Goal: Task Accomplishment & Management: Manage account settings

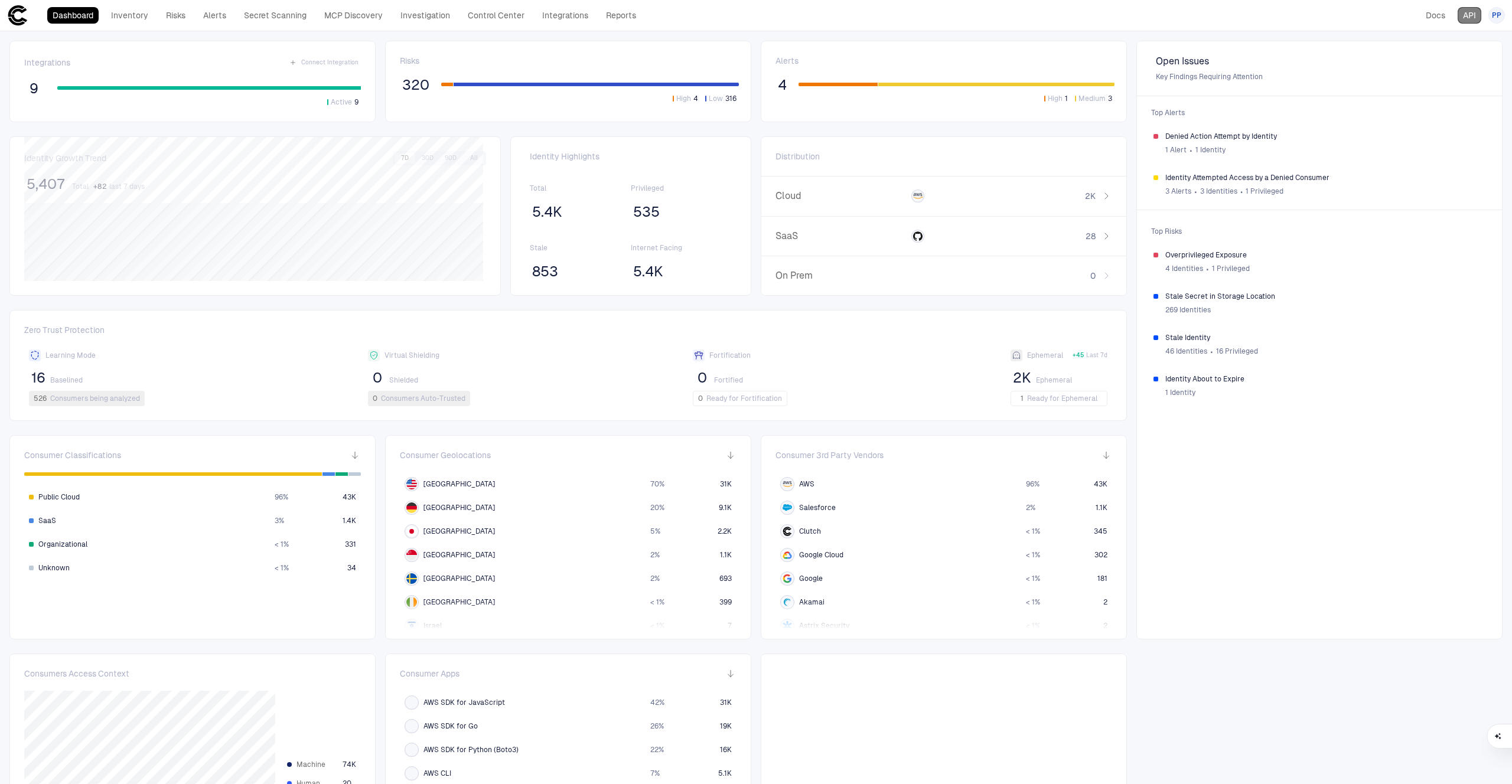
click at [1471, 21] on link "API" at bounding box center [1469, 15] width 23 height 17
click at [1495, 15] on span "PP" at bounding box center [1496, 15] width 10 height 10
click at [1454, 69] on li "Admin Settings" at bounding box center [1443, 76] width 107 height 19
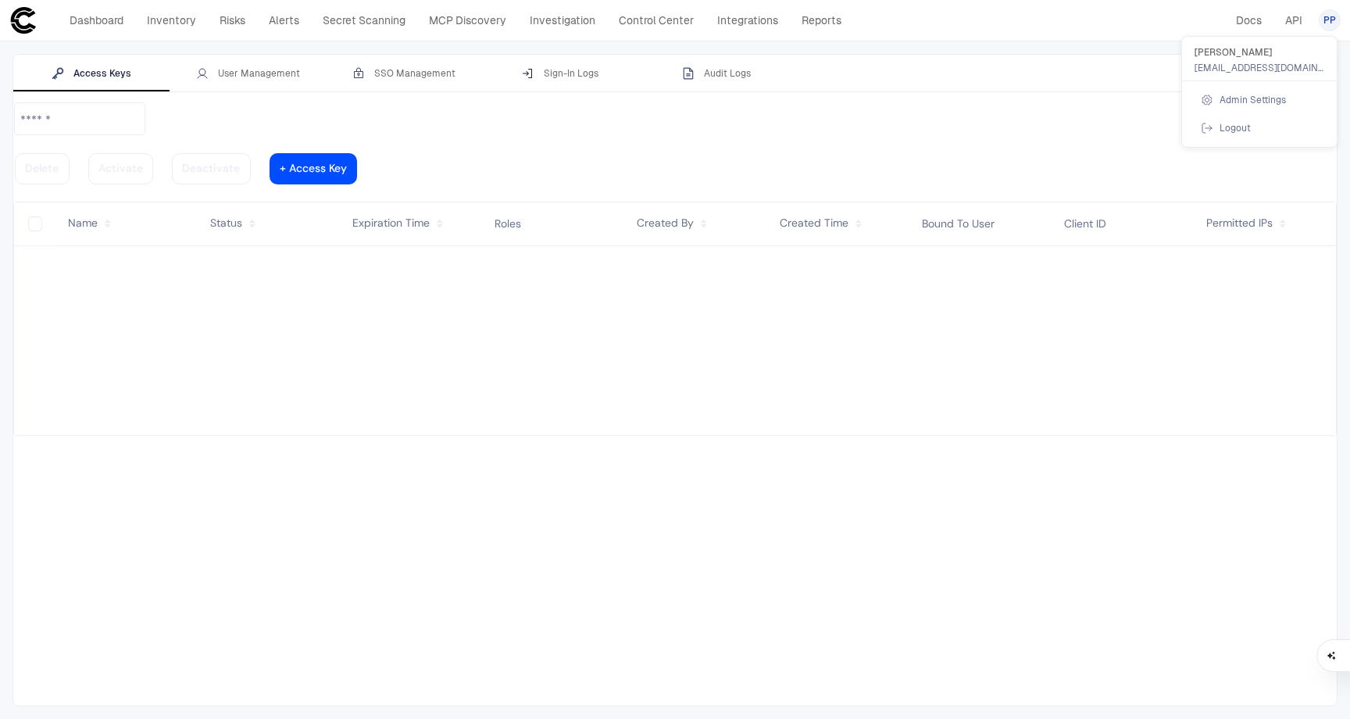
click at [274, 74] on div at bounding box center [675, 359] width 1350 height 719
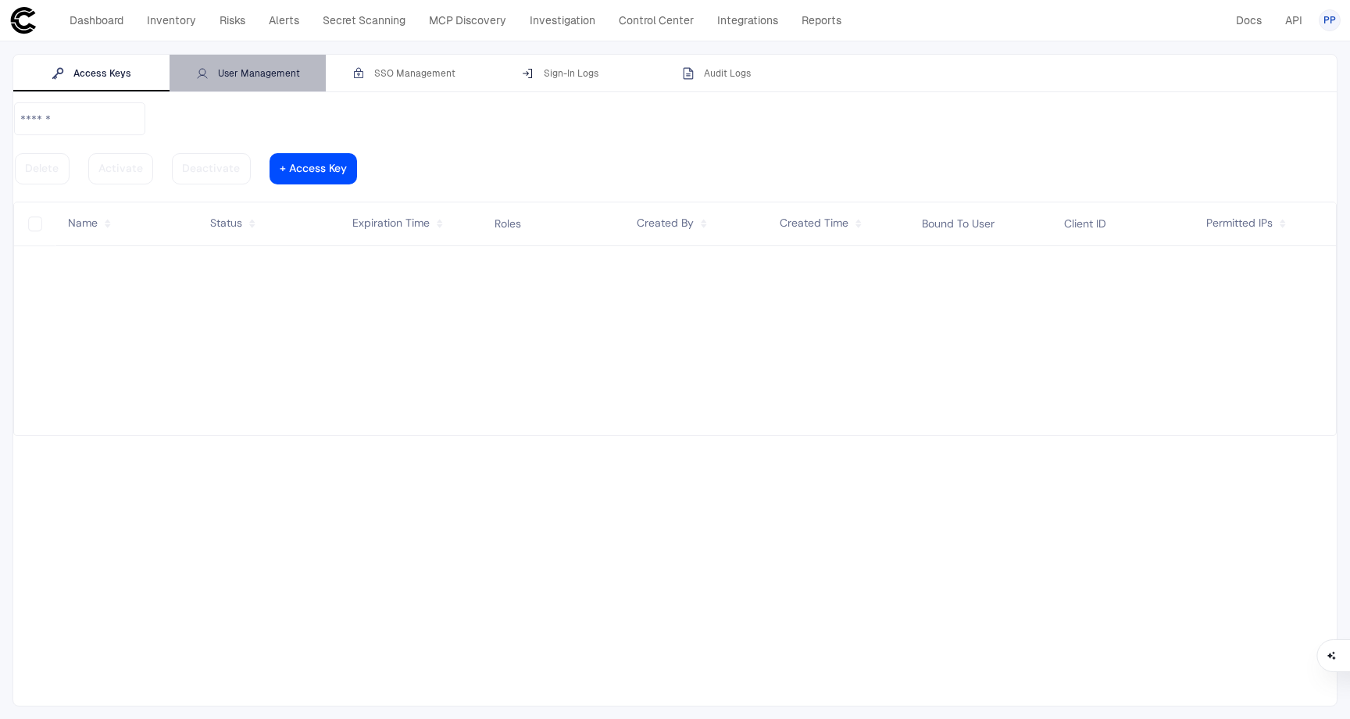
click at [267, 75] on div "User Management" at bounding box center [248, 73] width 104 height 13
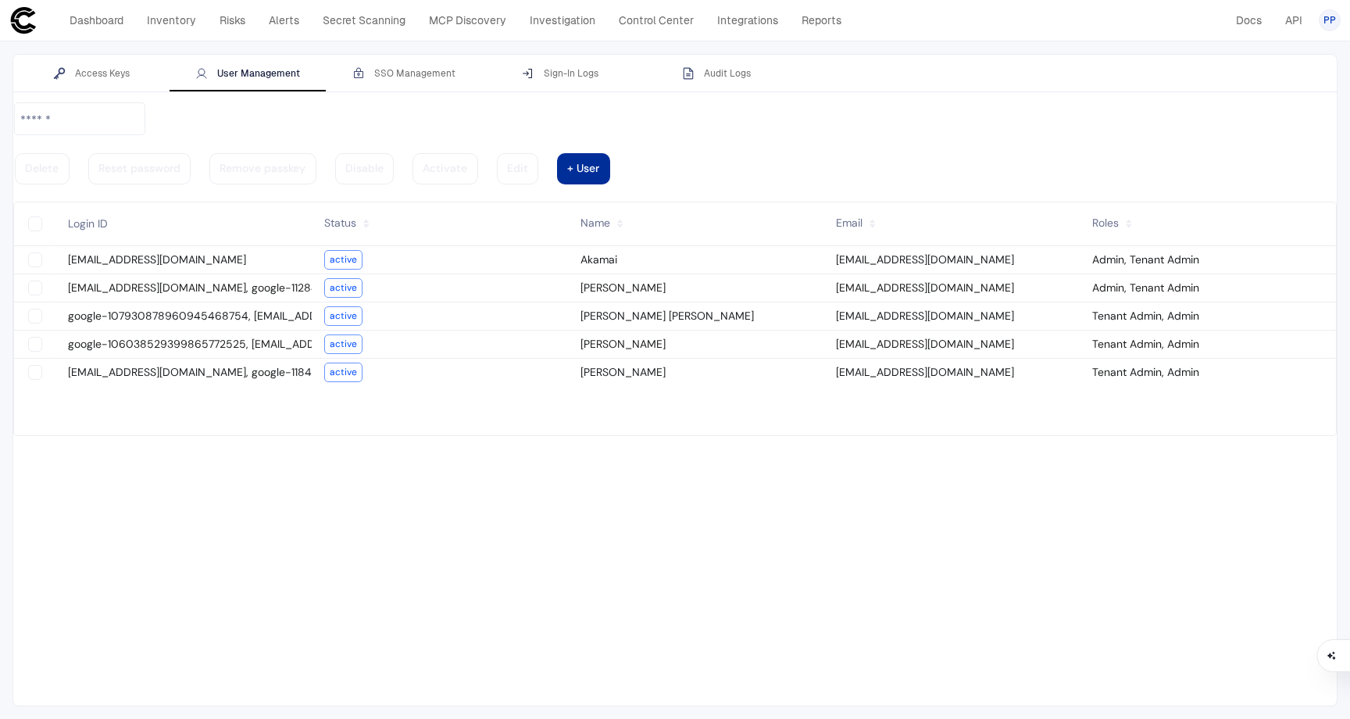
click at [610, 153] on vaadin-button "+ User" at bounding box center [583, 168] width 53 height 31
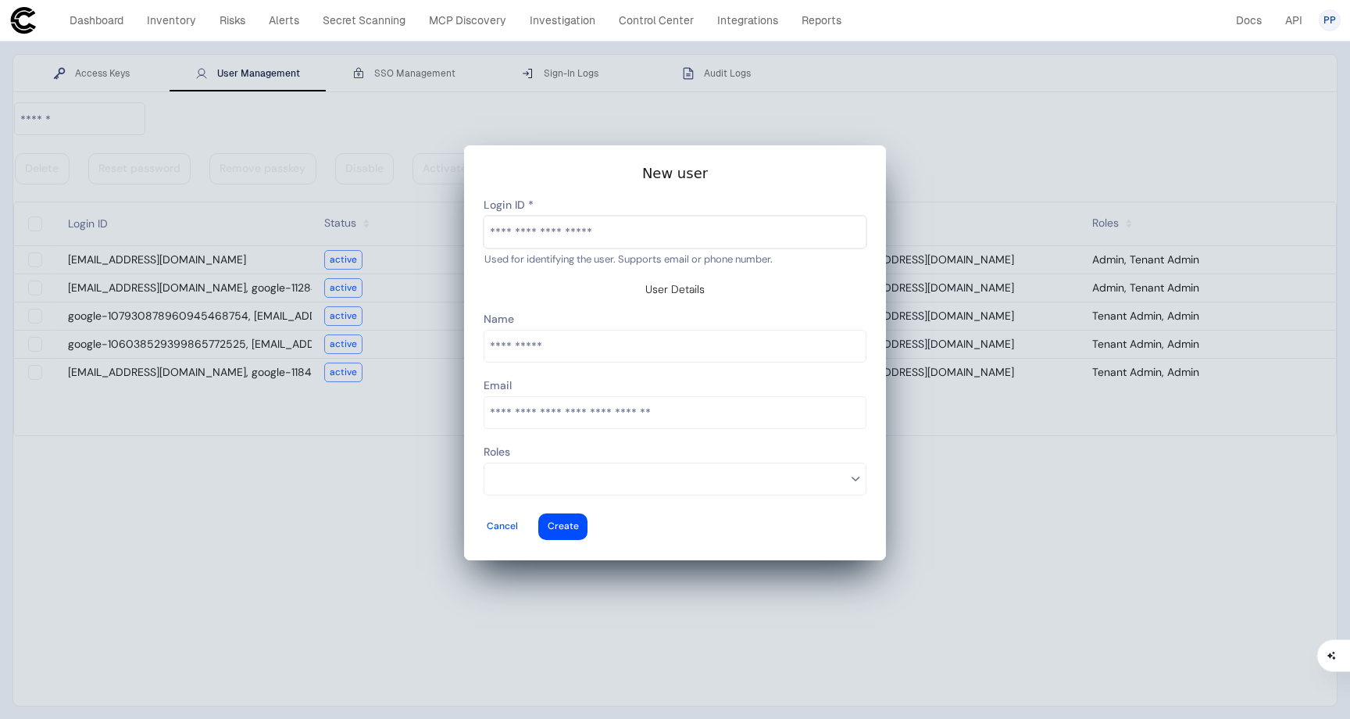
click at [653, 248] on input "text" at bounding box center [675, 231] width 381 height 31
type input "**********"
type vaadin-text-field "[EMAIL_ADDRESS][DOMAIN_NAME]"
type descope-text-field "[EMAIL_ADDRESS][DOMAIN_NAME]"
type input "**********"
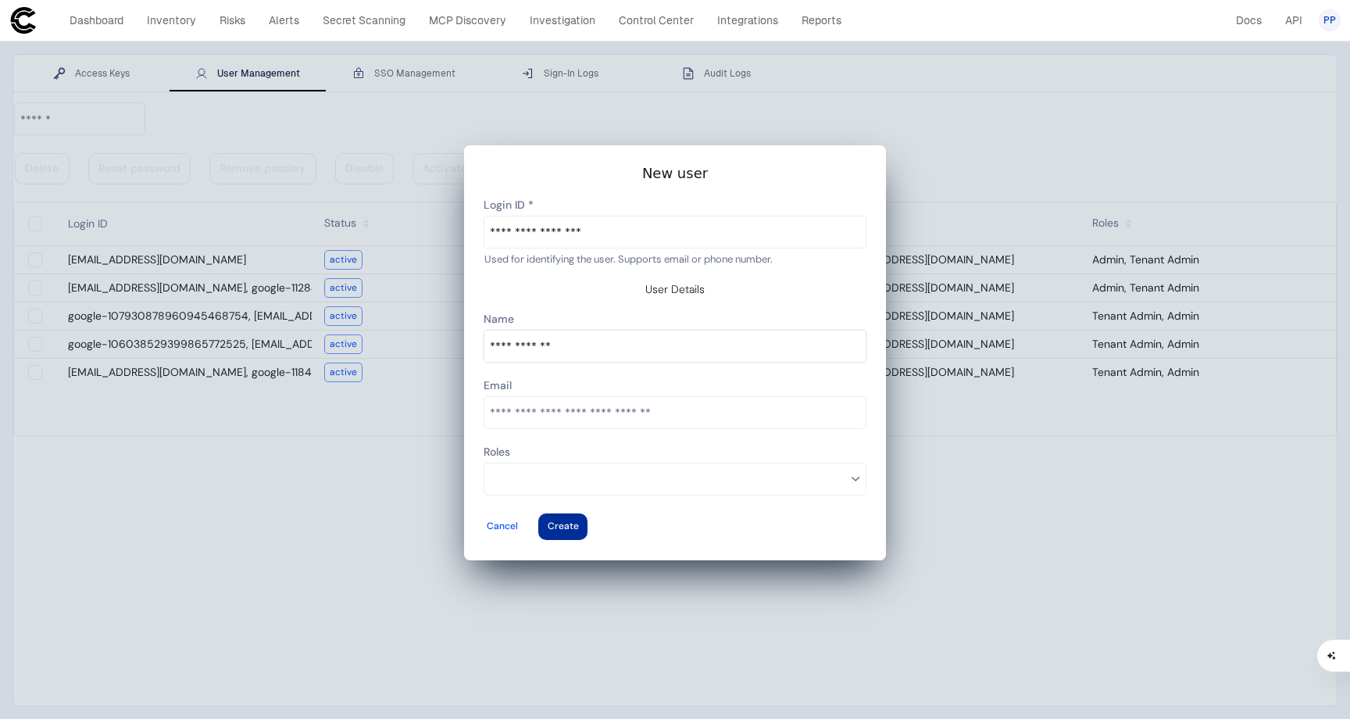
type vaadin-text-field "[PERSON_NAME]"
type descope-text-field "[PERSON_NAME]"
click at [579, 524] on div at bounding box center [563, 527] width 31 height 6
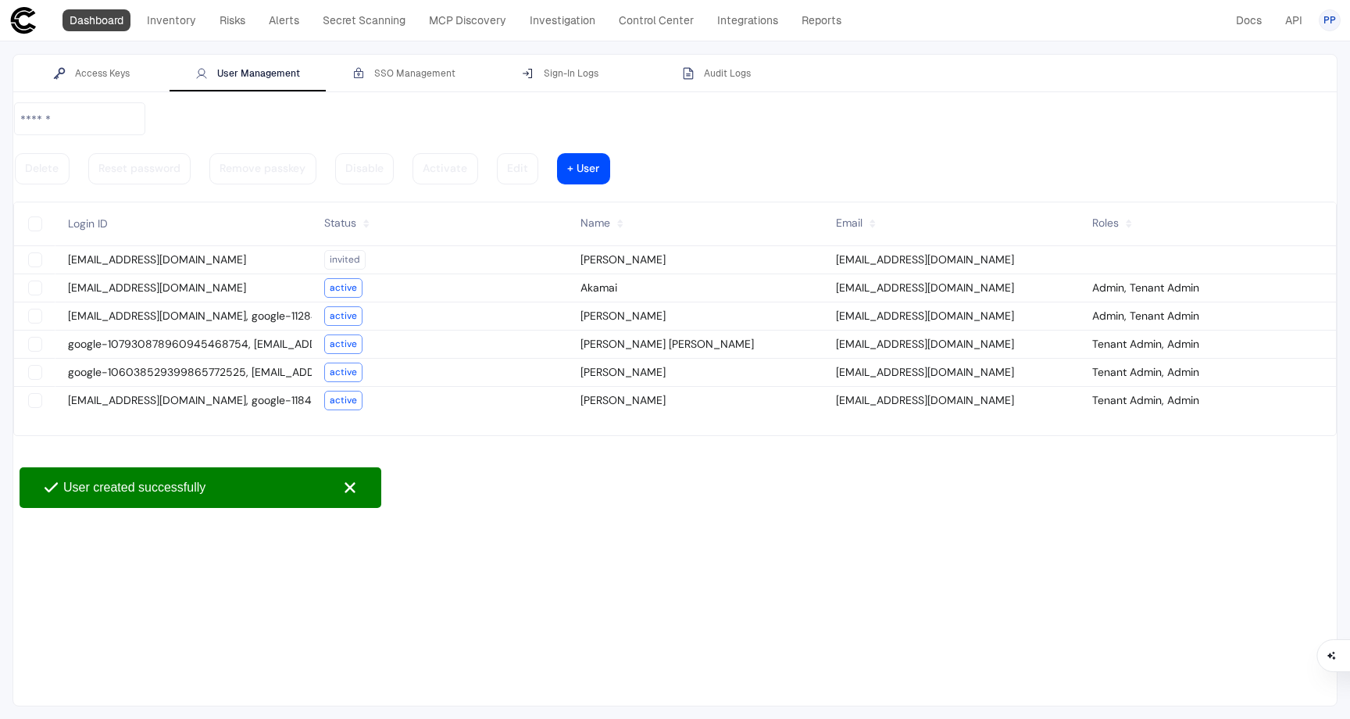
click at [112, 20] on link "Dashboard" at bounding box center [97, 20] width 68 height 22
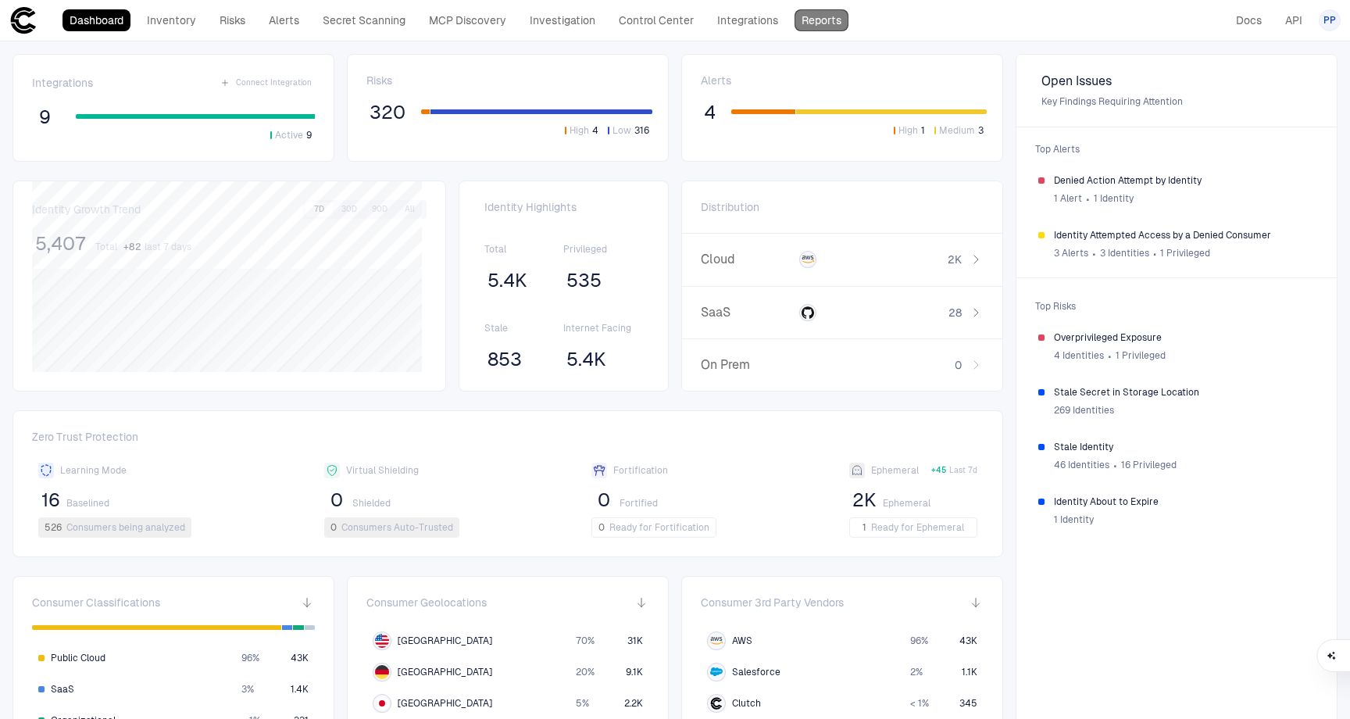
click at [834, 27] on link "Reports" at bounding box center [822, 20] width 54 height 22
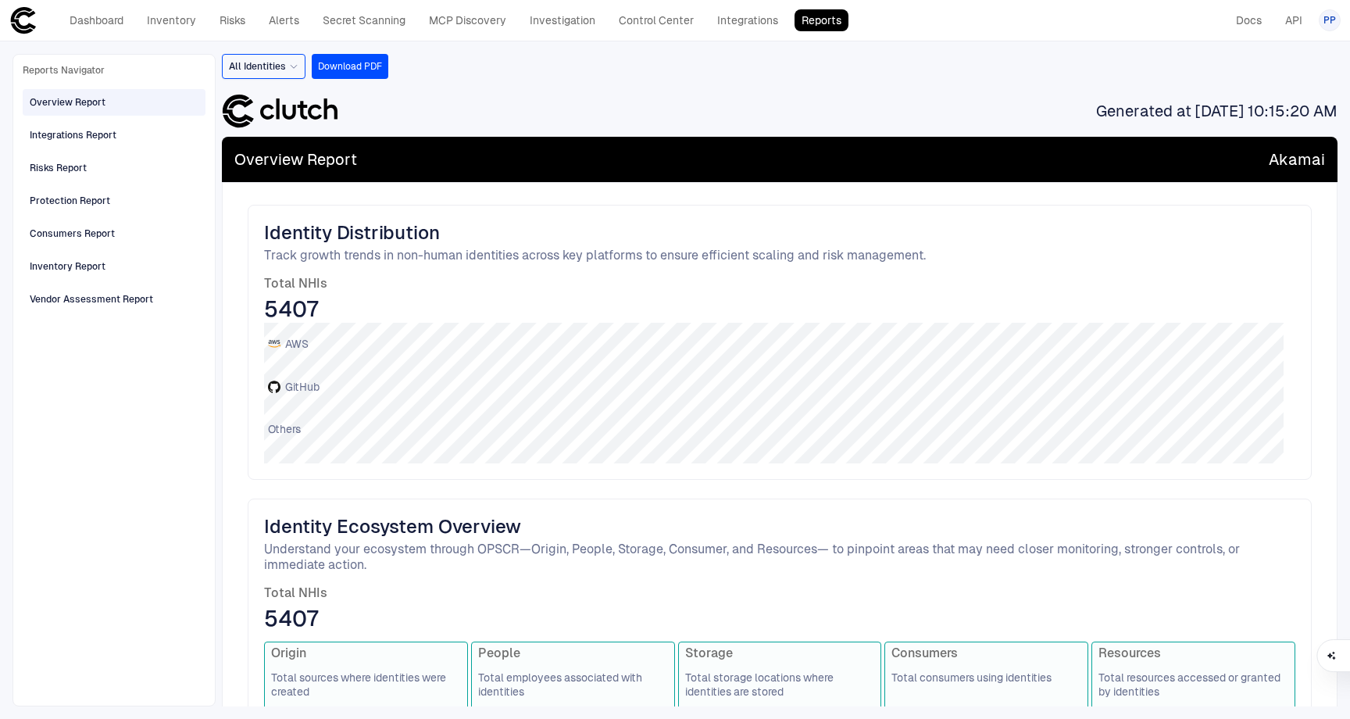
click at [1328, 25] on span "PP" at bounding box center [1330, 20] width 13 height 13
click at [1268, 100] on span "Admin Settings" at bounding box center [1253, 100] width 66 height 13
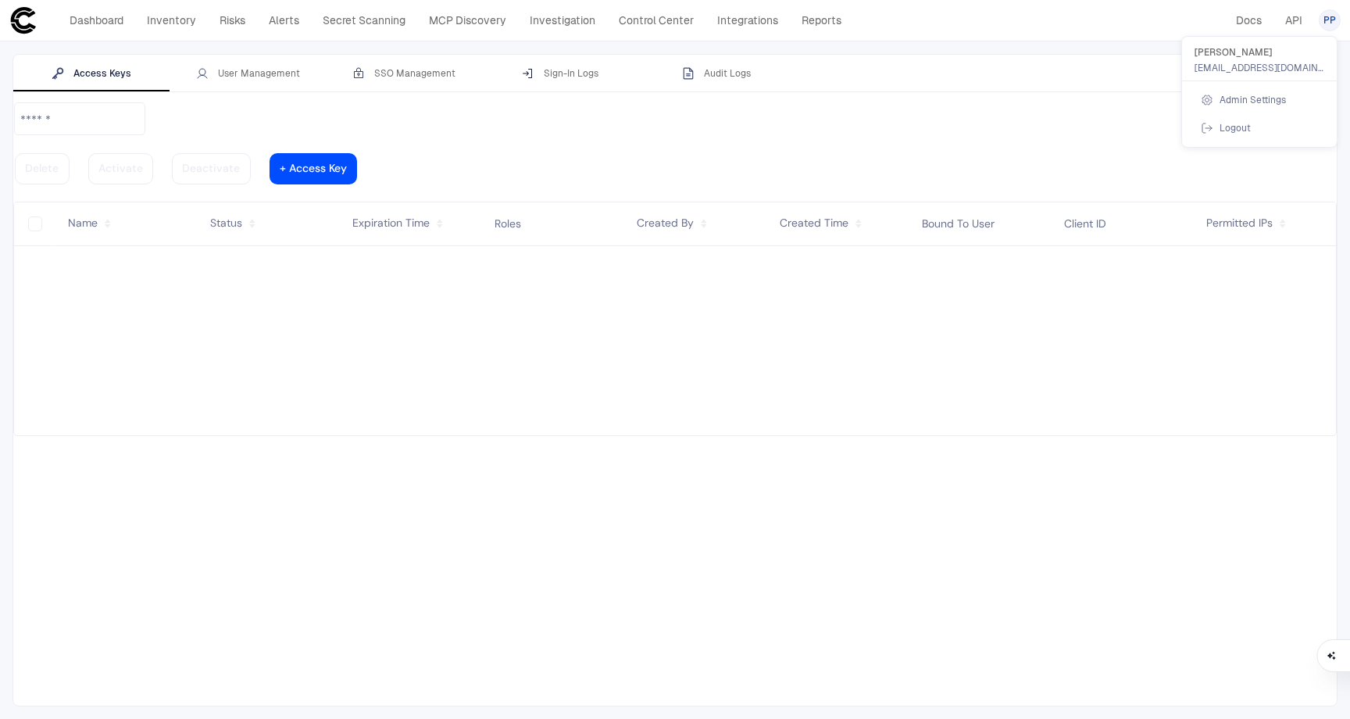
click at [227, 75] on div at bounding box center [675, 359] width 1350 height 719
click at [259, 77] on div "User Management" at bounding box center [248, 73] width 104 height 13
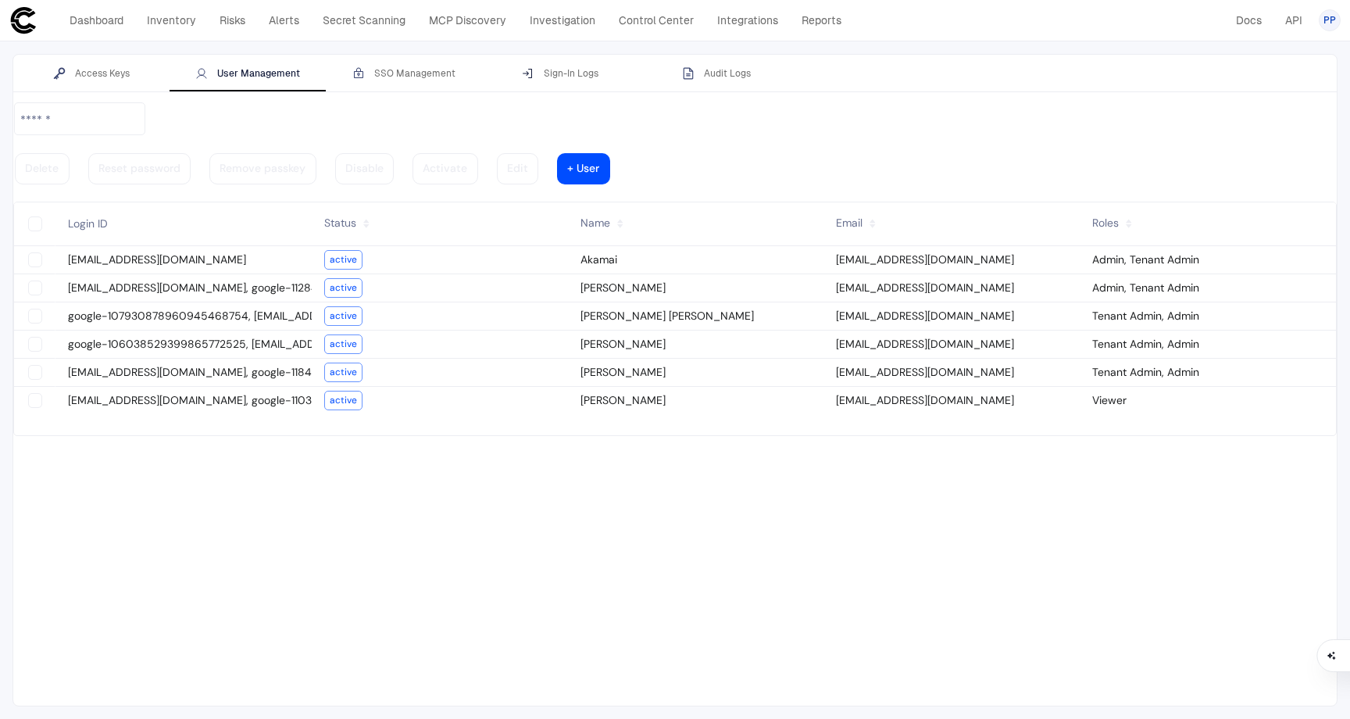
click at [474, 388] on vaadin-grid-cell-content "active" at bounding box center [440, 401] width 256 height 26
click at [238, 390] on vaadin-grid-cell-content "[EMAIL_ADDRESS][DOMAIN_NAME], google-110337677947238722843" at bounding box center [183, 400] width 256 height 21
click at [1221, 390] on vaadin-grid-cell-content "Viewer" at bounding box center [1208, 400] width 256 height 21
click at [1257, 390] on vaadin-grid-cell-content "Viewer" at bounding box center [1208, 400] width 256 height 21
click at [0, 0] on slot "active" at bounding box center [0, 0] width 0 height 0
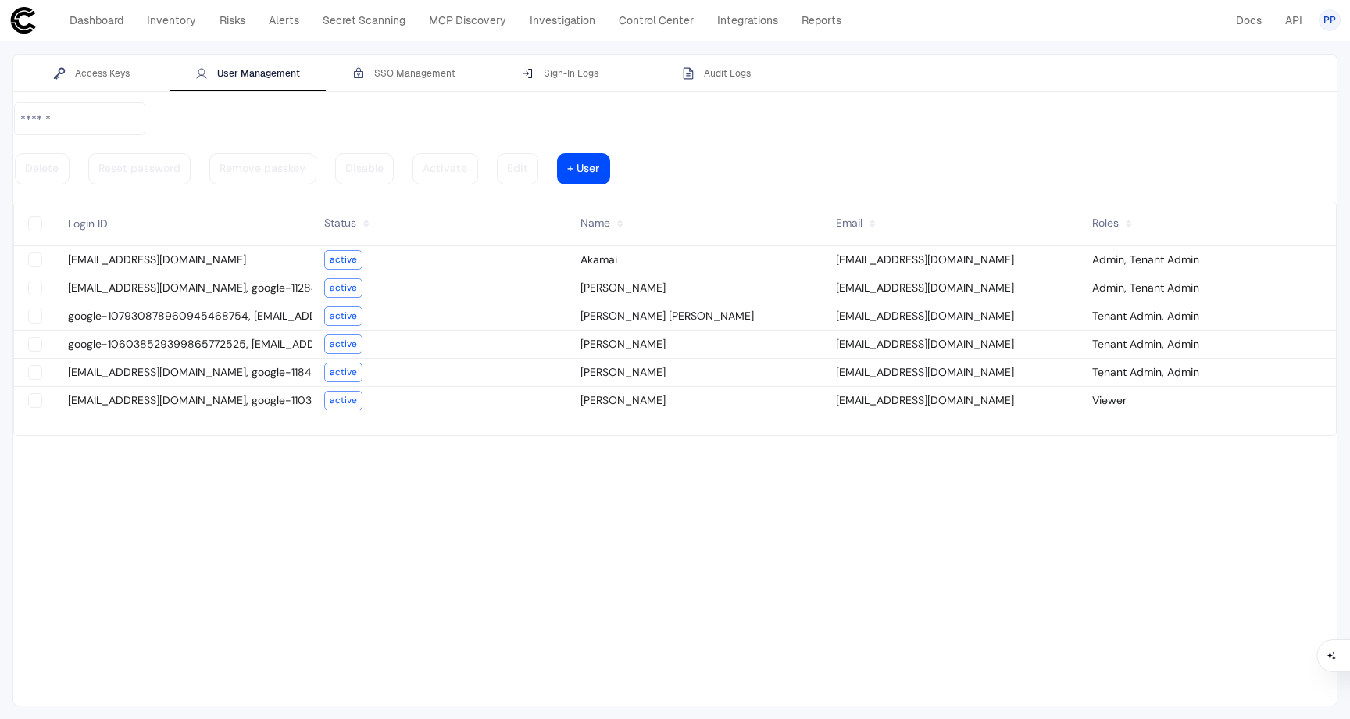
click at [238, 390] on vaadin-grid-cell-content "[EMAIL_ADDRESS][DOMAIN_NAME], google-110337677947238722843" at bounding box center [183, 400] width 256 height 21
click at [170, 249] on vaadin-grid-cell-content "[EMAIL_ADDRESS][DOMAIN_NAME]" at bounding box center [183, 259] width 256 height 21
click at [43, 392] on descope-checkbox at bounding box center [35, 400] width 16 height 16
type vaadin-text-field "on"
type descope-checkbox "true"
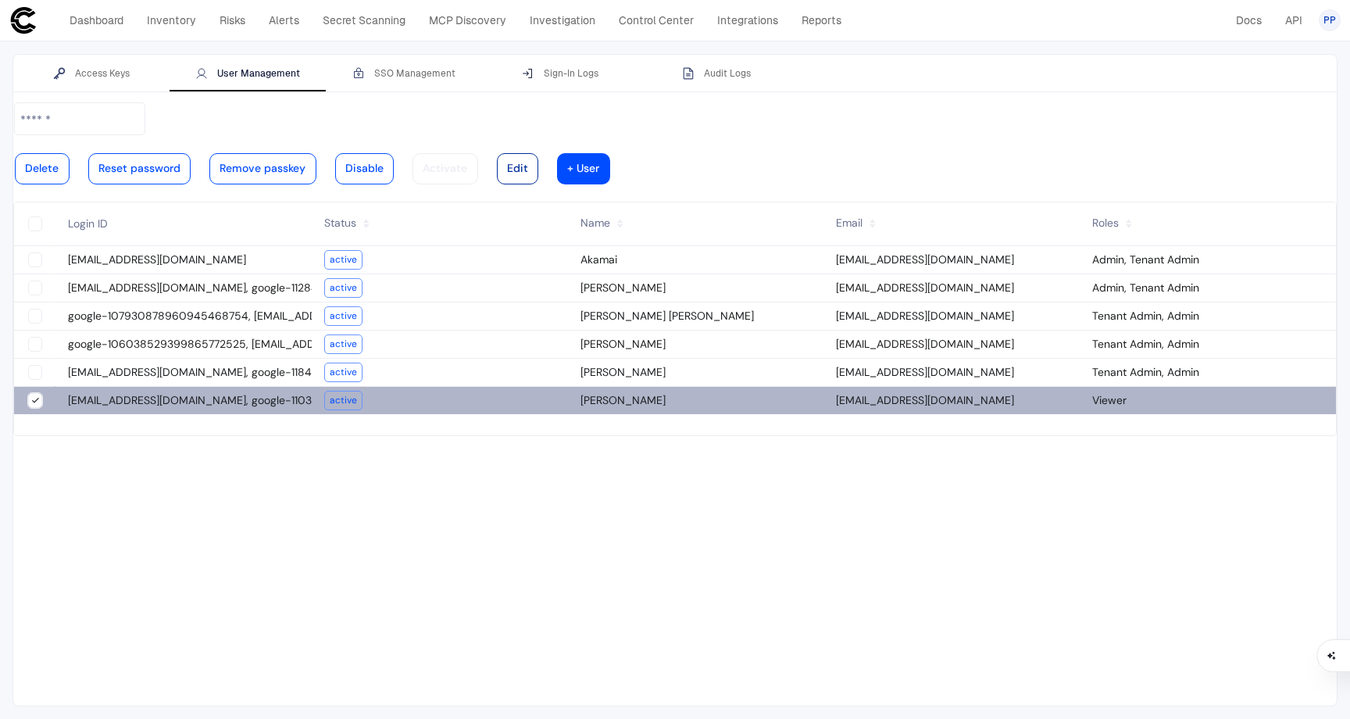
type descope-boolean-field-internal "true"
click at [528, 165] on div at bounding box center [517, 169] width 21 height 8
type input "**********"
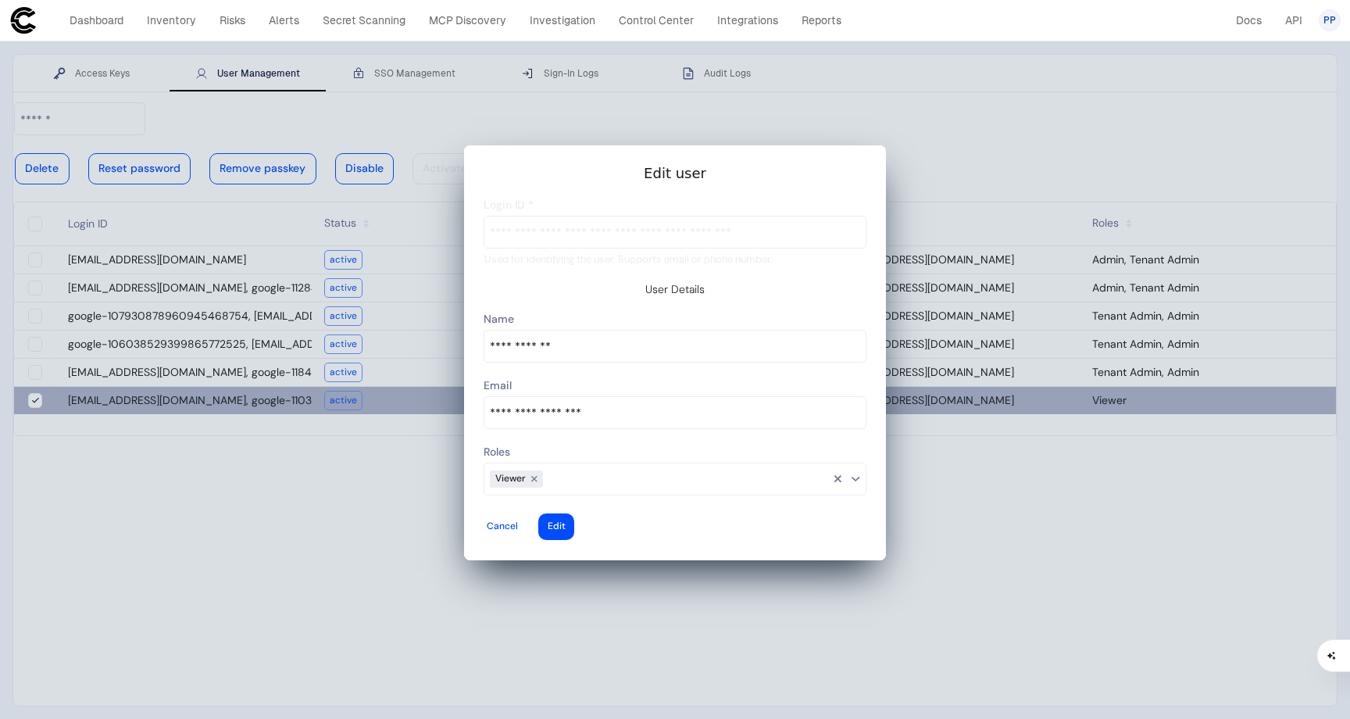
click at [644, 469] on input at bounding box center [686, 479] width 287 height 20
type input "**********"
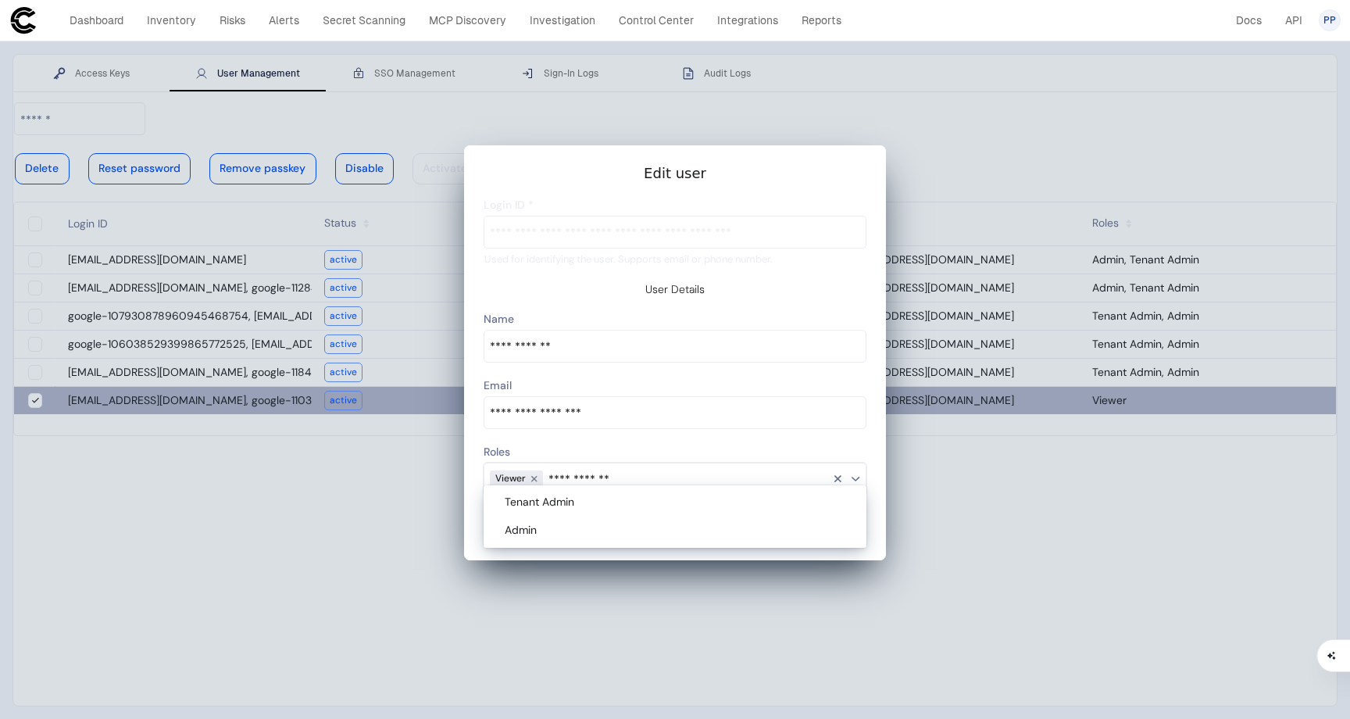
type vaadin-multi-select-combo-box-internal "Tenant Admin"
type vaadin-multi-select-combo-box "adm"
type descope-multi-select-combo-box "Viewer,Tenant Admin"
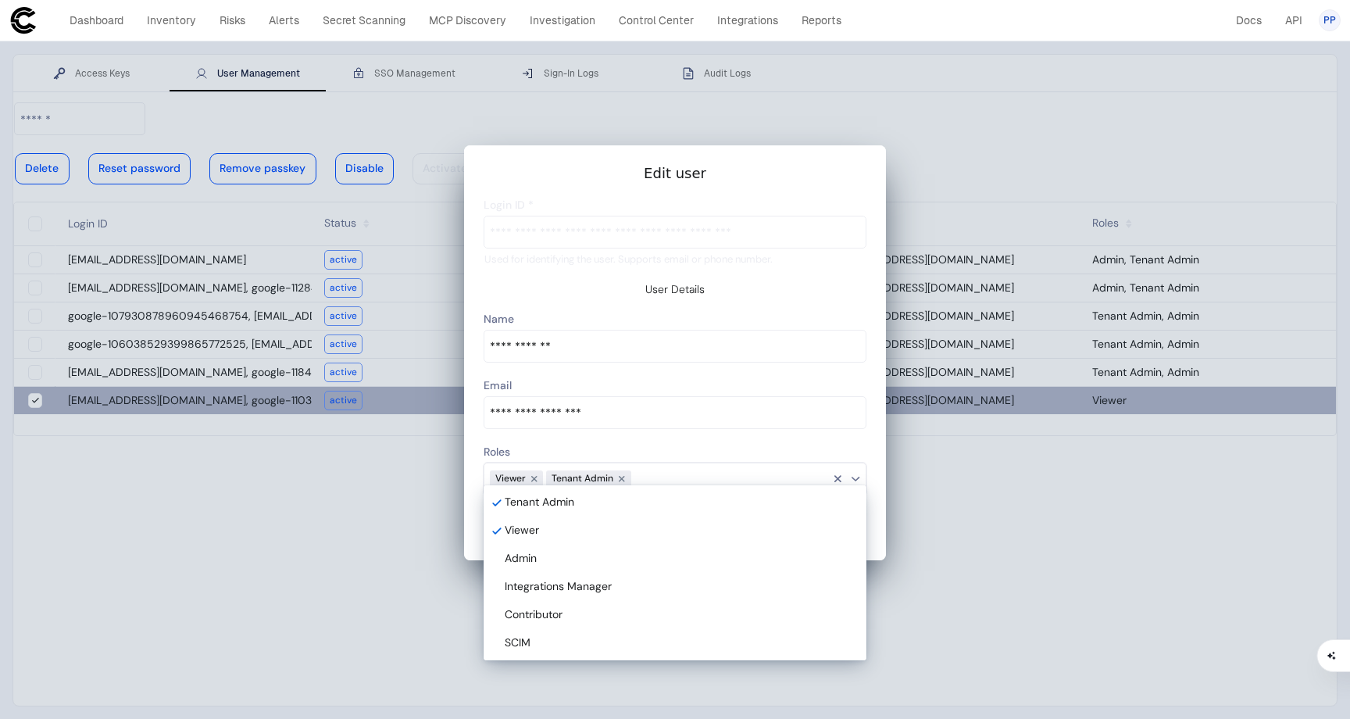
click at [565, 553] on div "Admin" at bounding box center [678, 559] width 346 height 14
click at [536, 470] on div at bounding box center [535, 479] width 18 height 18
type descope-multi-select-combo-box "Tenant Admin,Admin"
click at [689, 469] on input at bounding box center [730, 479] width 201 height 20
click at [873, 510] on div at bounding box center [675, 352] width 422 height 415
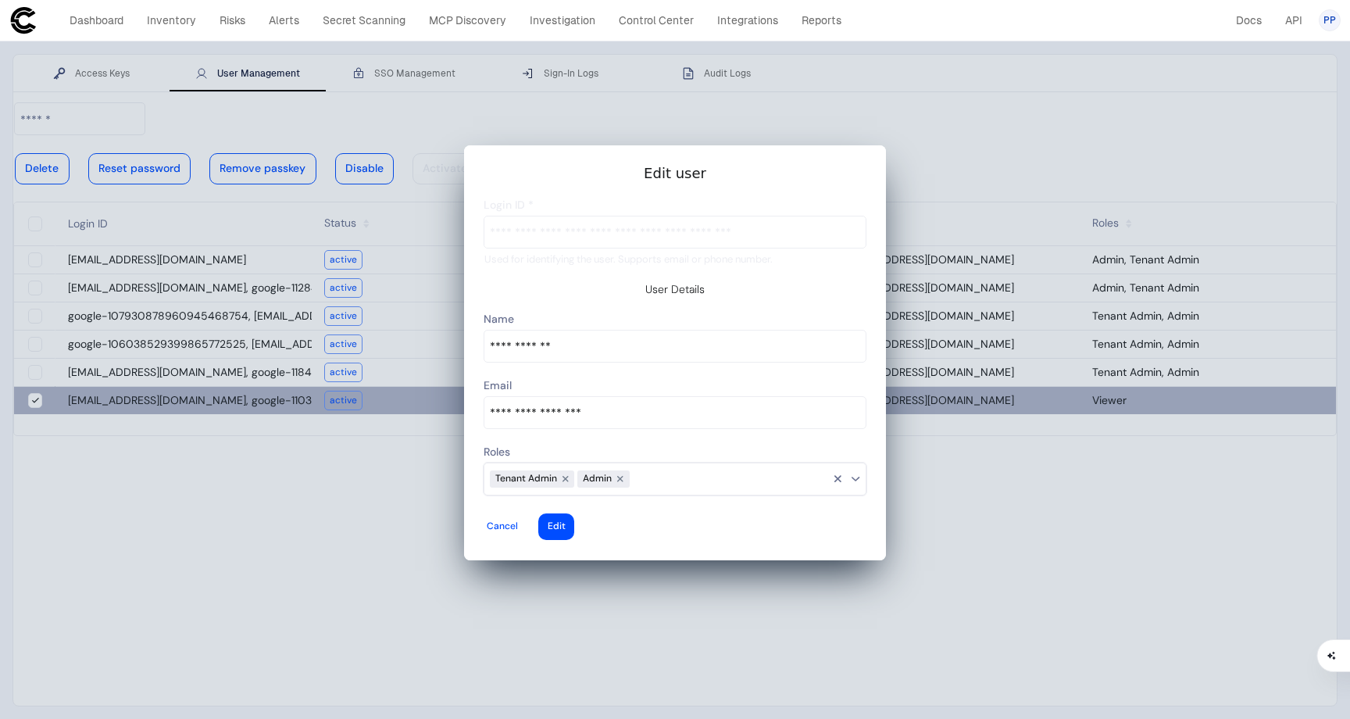
click at [667, 469] on input at bounding box center [730, 479] width 201 height 20
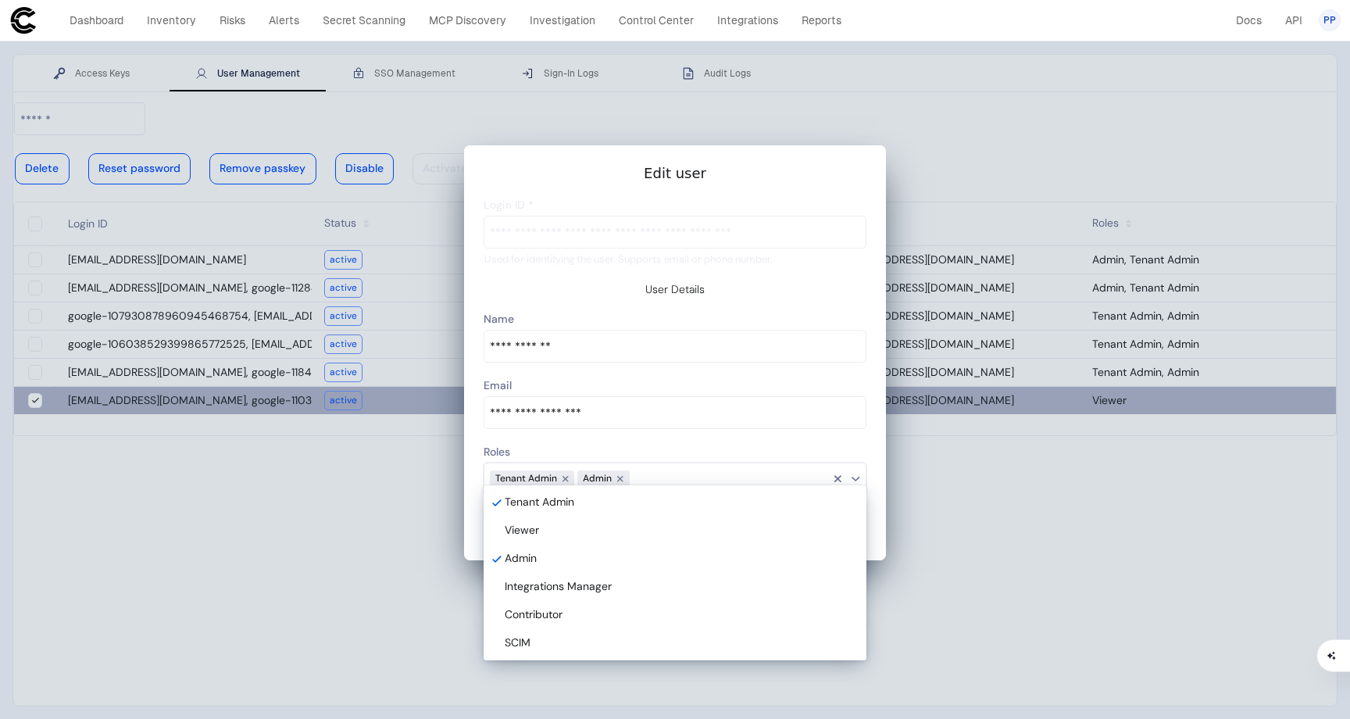
click at [667, 469] on input at bounding box center [730, 479] width 201 height 20
click at [478, 492] on div at bounding box center [675, 352] width 422 height 415
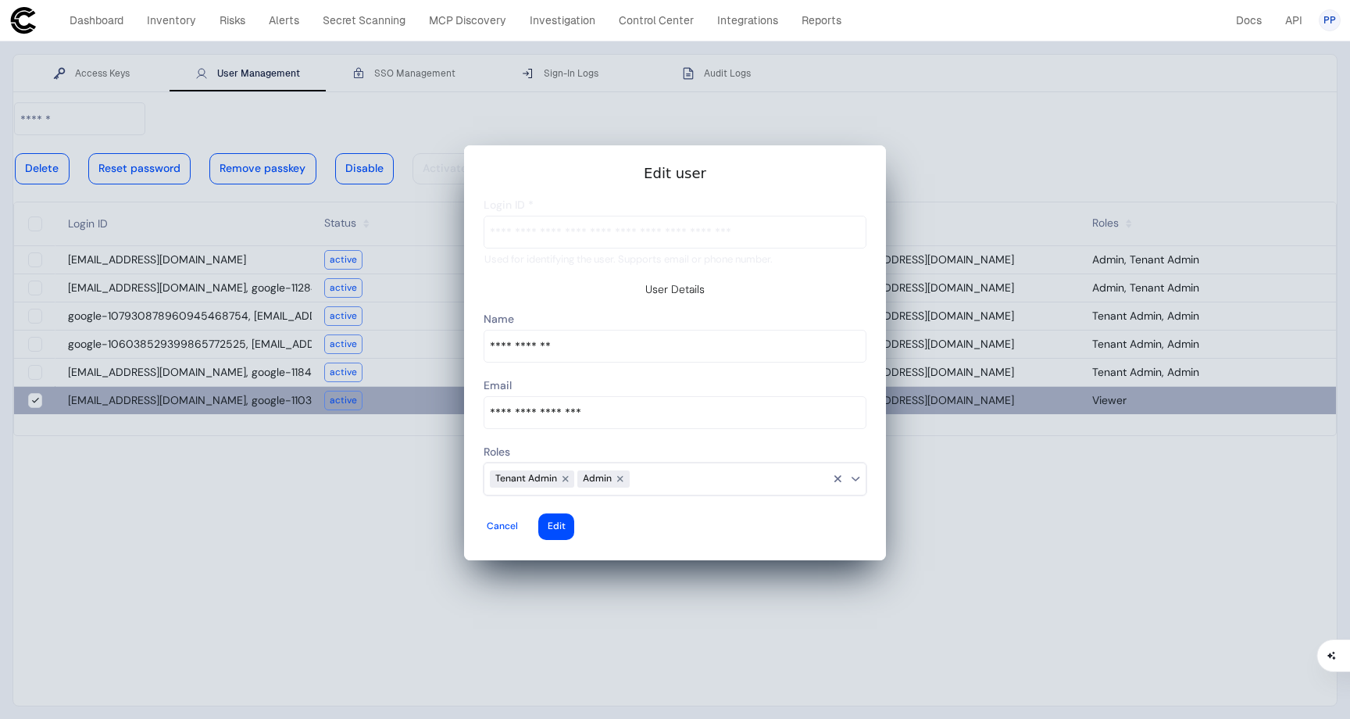
click at [714, 512] on slot "Cancel Edit" at bounding box center [675, 527] width 385 height 30
click at [566, 524] on div at bounding box center [557, 527] width 18 height 6
